Goal: Book appointment/travel/reservation

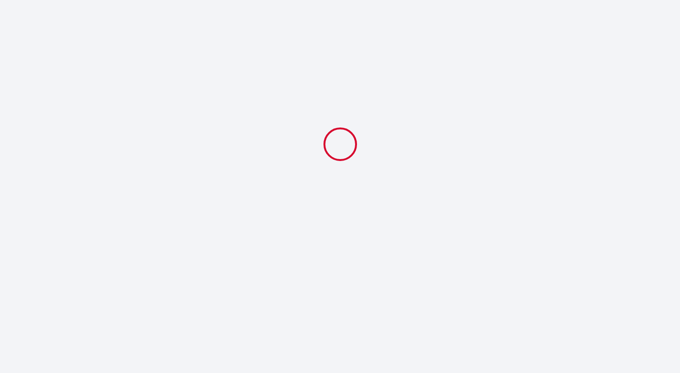
select select
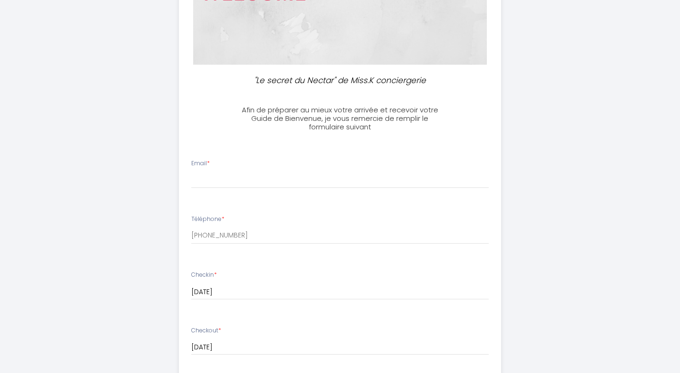
scroll to position [163, 0]
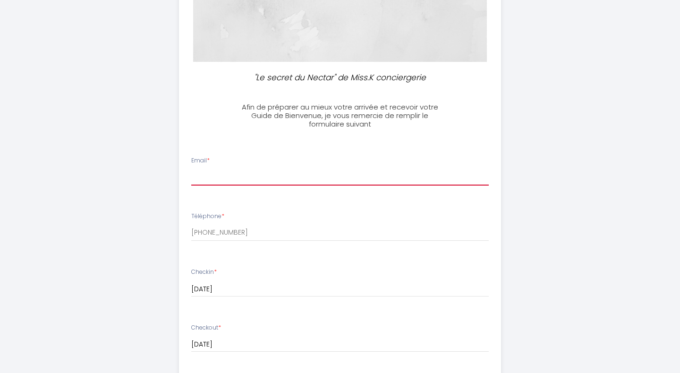
click at [222, 177] on input "Email *" at bounding box center [340, 177] width 298 height 17
type input "[EMAIL_ADDRESS][DOMAIN_NAME]"
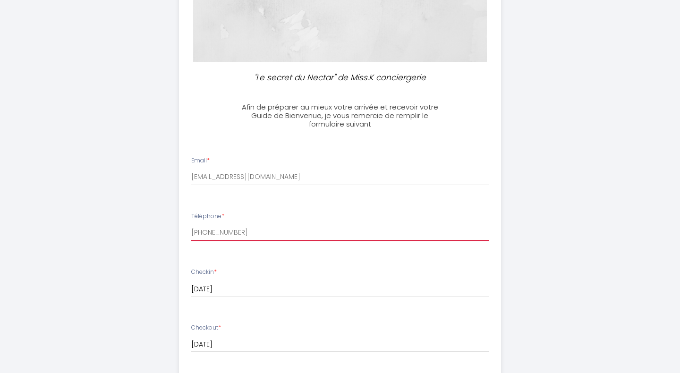
type input "0632053628"
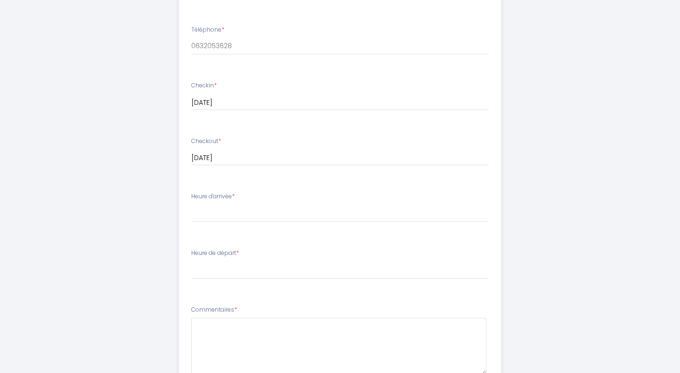
scroll to position [355, 0]
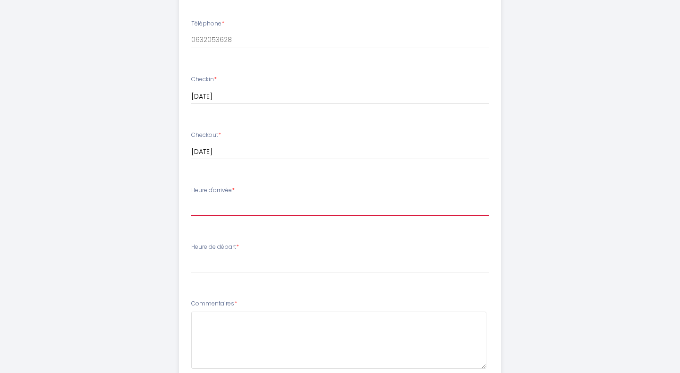
click at [220, 203] on select "14:00 14:30 15:00 15:30 16:00 16:30 17:00 17:30 18:00 18:30 19:00 19:30 20:00 2…" at bounding box center [340, 207] width 298 height 18
select select "22:30"
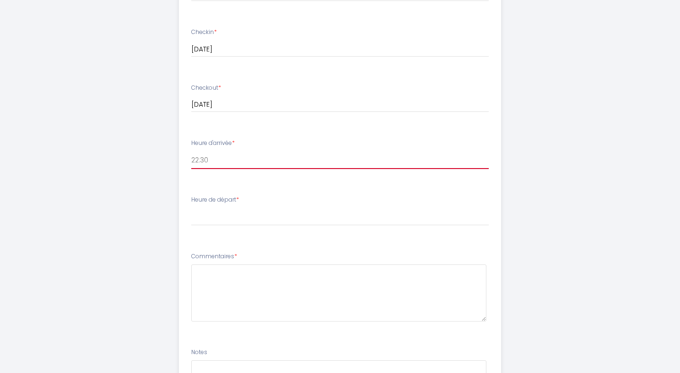
scroll to position [404, 0]
click at [225, 157] on select "14:00 14:30 15:00 15:30 16:00 16:30 17:00 17:30 18:00 18:30 19:00 19:30 20:00 2…" at bounding box center [340, 159] width 298 height 18
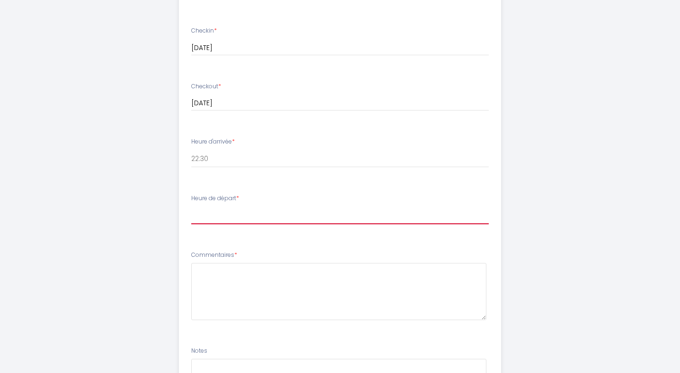
click at [219, 215] on select "00:00 00:30 01:00 01:30 02:00 02:30 03:00 03:30 04:00 04:30 05:00 05:30 06:00 0…" at bounding box center [340, 215] width 298 height 18
select select "10:00"
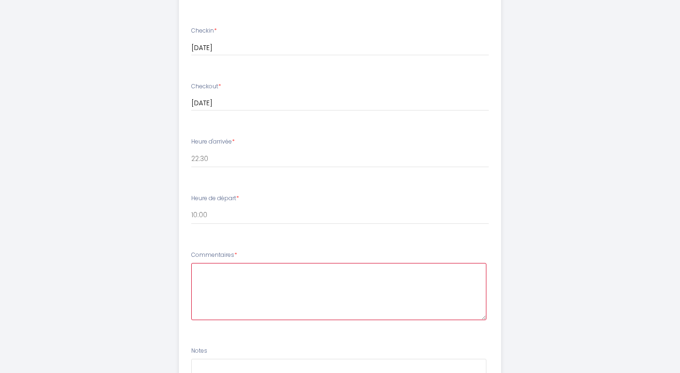
click at [211, 296] on textarea at bounding box center [339, 291] width 296 height 57
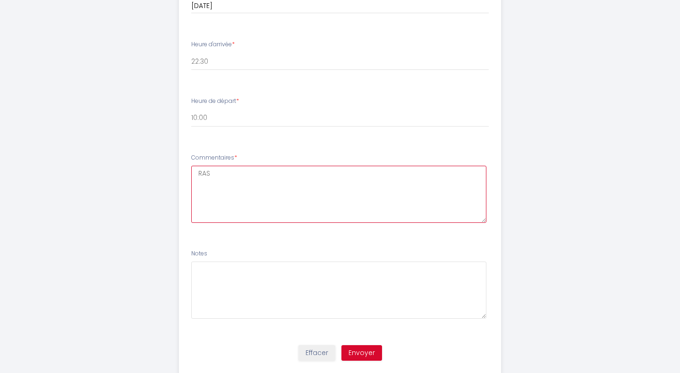
scroll to position [527, 0]
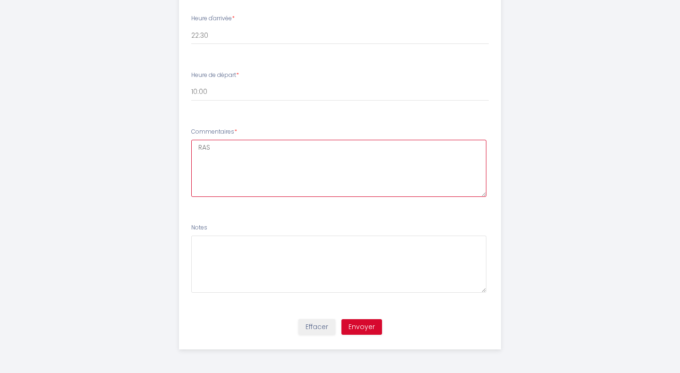
type textarea "RAS"
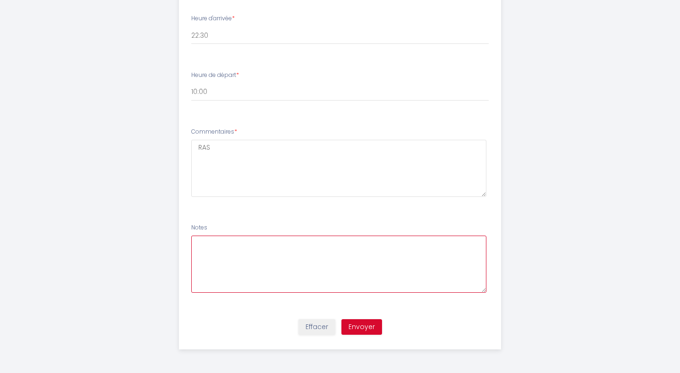
click at [303, 273] on textarea at bounding box center [339, 264] width 296 height 57
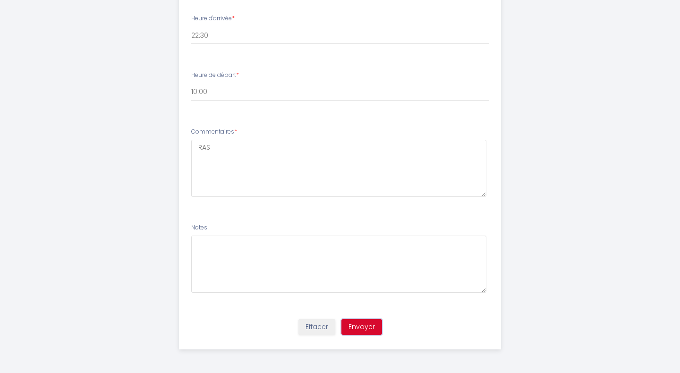
click at [370, 327] on button "Envoyer" at bounding box center [362, 327] width 41 height 16
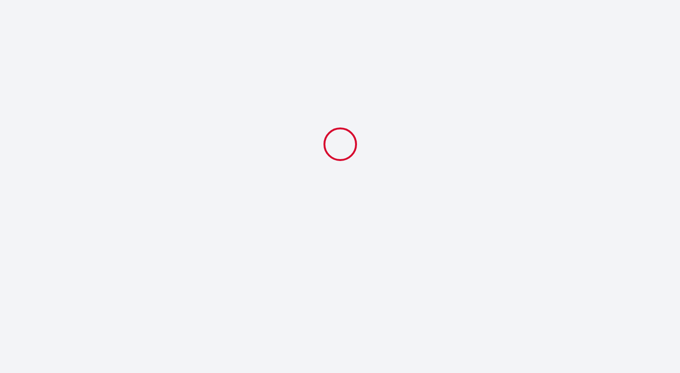
select select "22:30"
select select "10:00"
